Goal: Transaction & Acquisition: Obtain resource

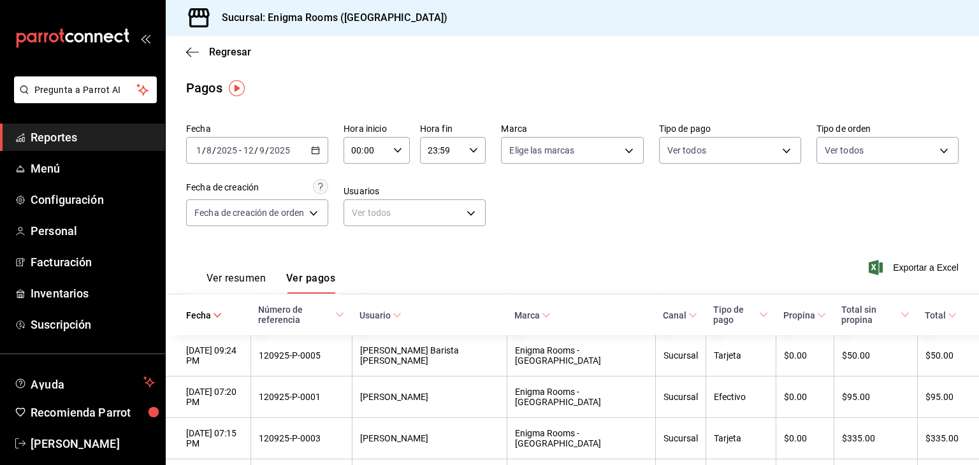
click at [323, 151] on div "[DATE] [DATE] - [DATE] [DATE]" at bounding box center [257, 150] width 142 height 27
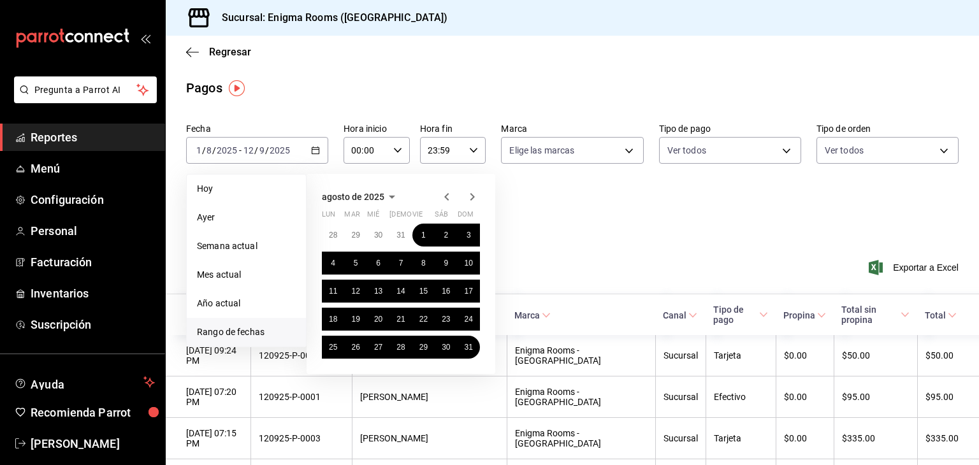
click at [474, 196] on icon "button" at bounding box center [472, 196] width 15 height 15
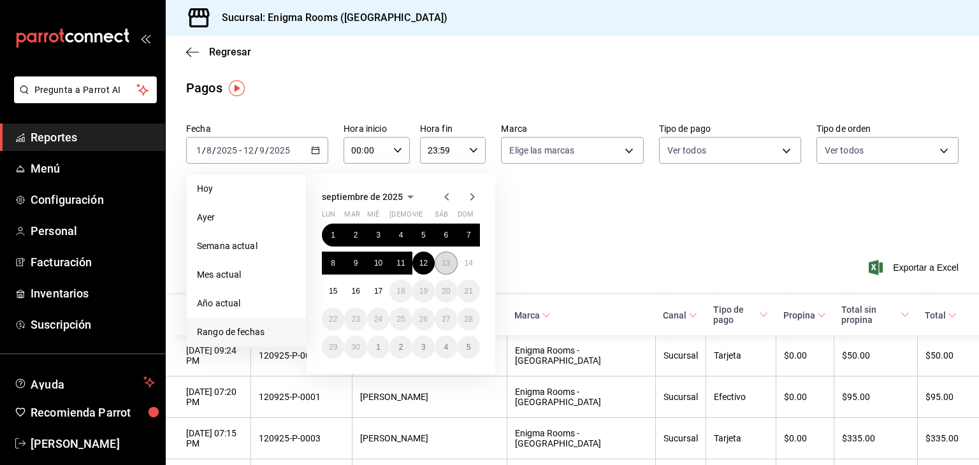
click at [437, 270] on button "13" at bounding box center [446, 263] width 22 height 23
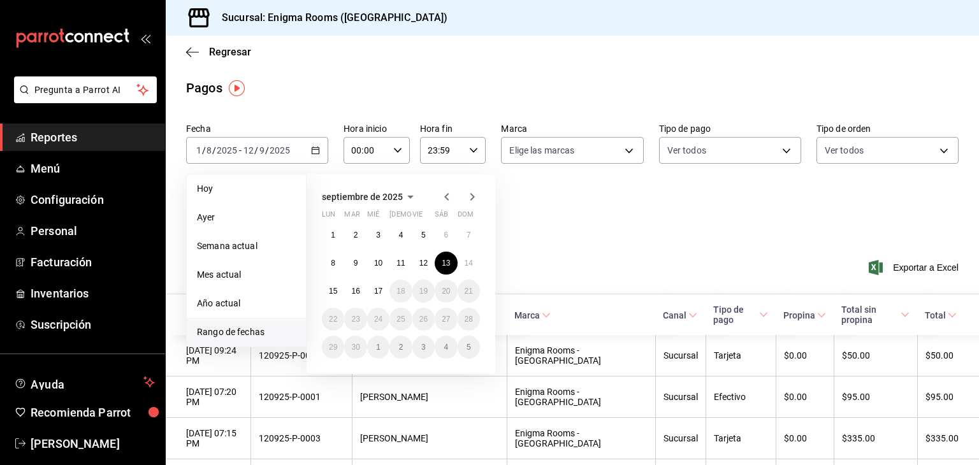
click at [444, 198] on icon "button" at bounding box center [446, 196] width 15 height 15
click at [418, 235] on button "1" at bounding box center [424, 235] width 22 height 23
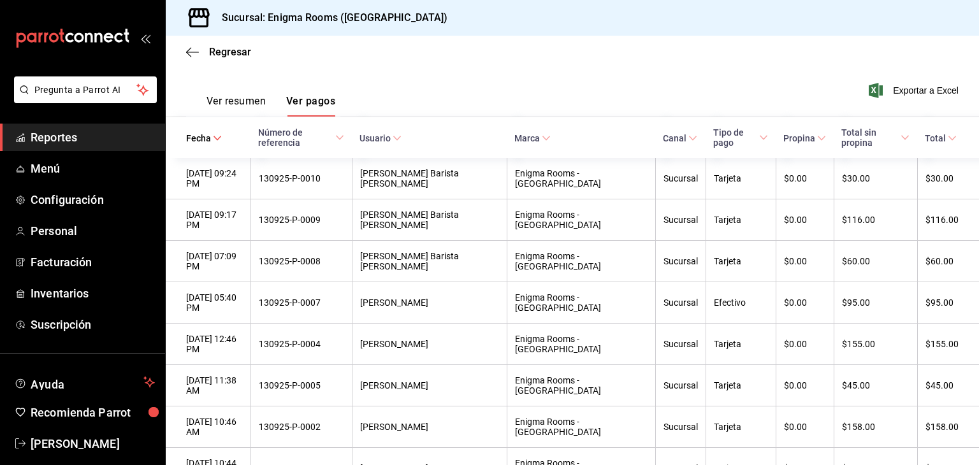
scroll to position [64, 0]
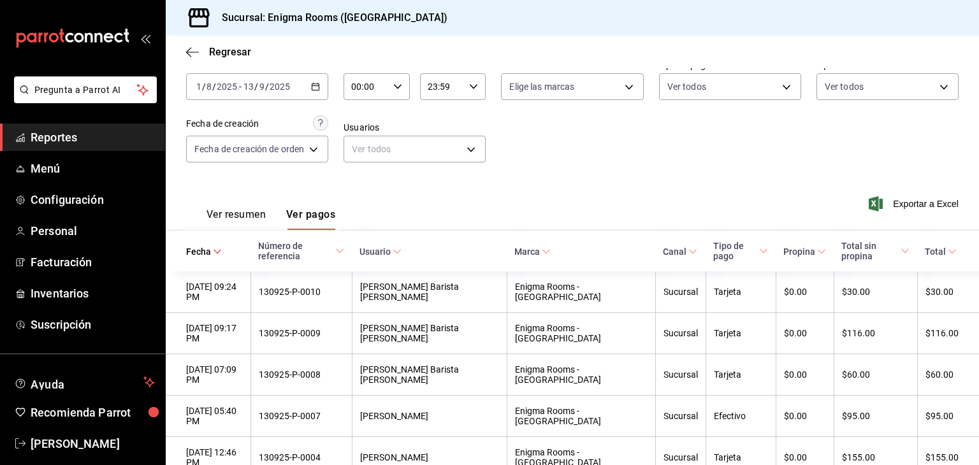
click at [908, 191] on div "Exportar a Excel" at bounding box center [882, 204] width 154 height 52
click at [907, 193] on div "Exportar a Excel" at bounding box center [882, 204] width 154 height 52
click at [907, 197] on span "Exportar a Excel" at bounding box center [915, 203] width 87 height 15
